Goal: Information Seeking & Learning: Learn about a topic

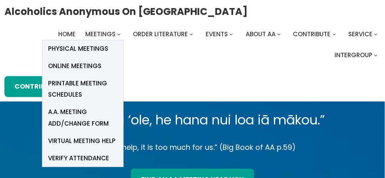
click at [80, 65] on span "Online Meetings" at bounding box center [74, 66] width 53 height 11
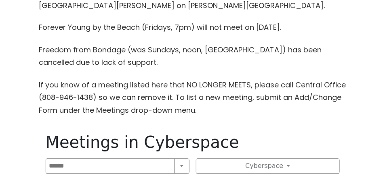
scroll to position [468, 0]
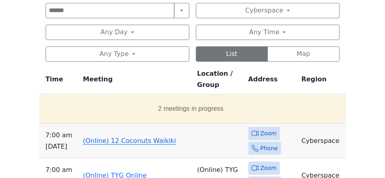
click at [127, 140] on link "(Online) 12 Coconuts Waikiki" at bounding box center [129, 141] width 93 height 8
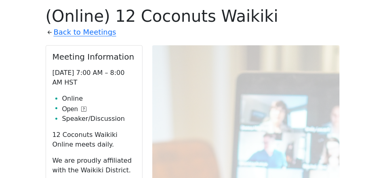
scroll to position [594, 0]
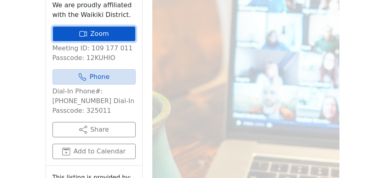
click at [81, 31] on icon at bounding box center [83, 34] width 8 height 8
